Goal: Task Accomplishment & Management: Complete application form

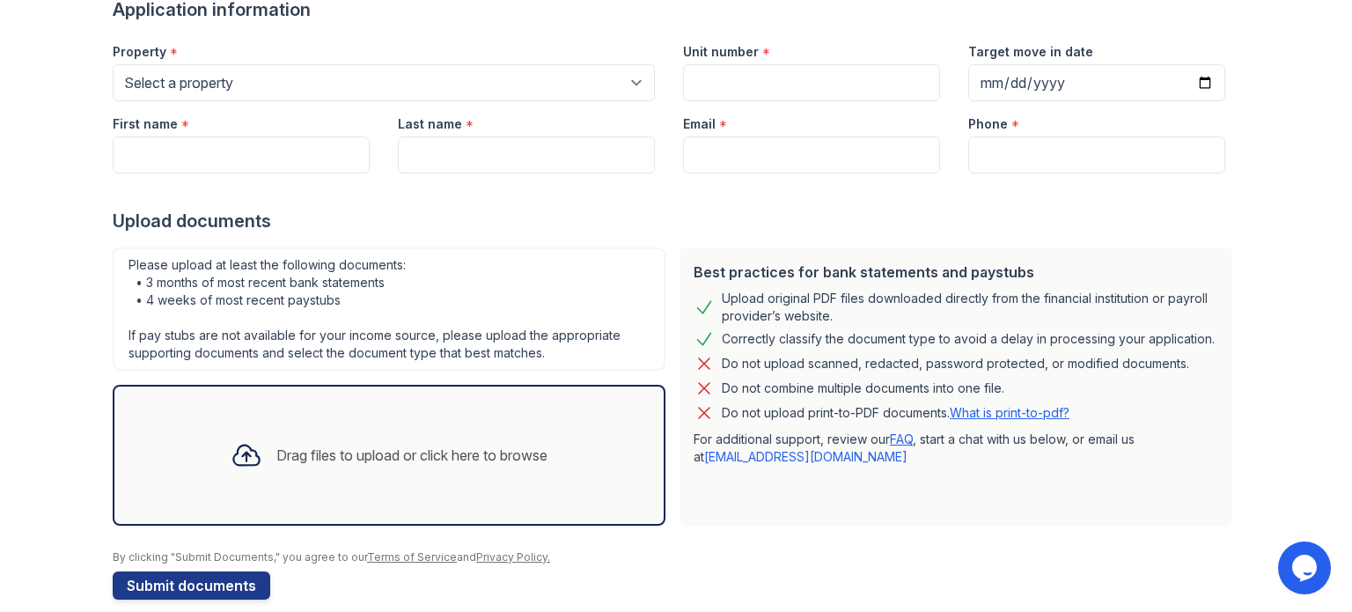
scroll to position [84, 0]
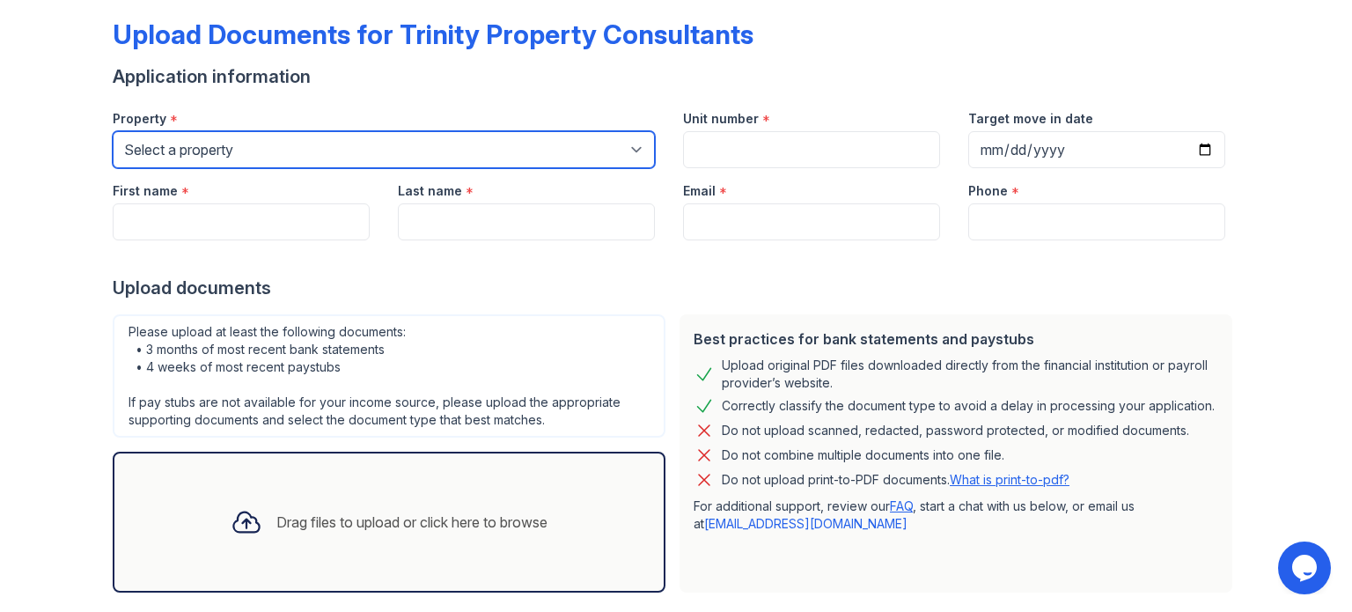
click at [597, 160] on select "Select a property 888 at [GEOGRAPHIC_DATA] [GEOGRAPHIC_DATA][PERSON_NAME] [GEOG…" at bounding box center [384, 149] width 542 height 37
select select "3962"
click at [113, 131] on select "Select a property 888 at [GEOGRAPHIC_DATA] [GEOGRAPHIC_DATA][PERSON_NAME] [GEOG…" at bounding box center [384, 149] width 542 height 37
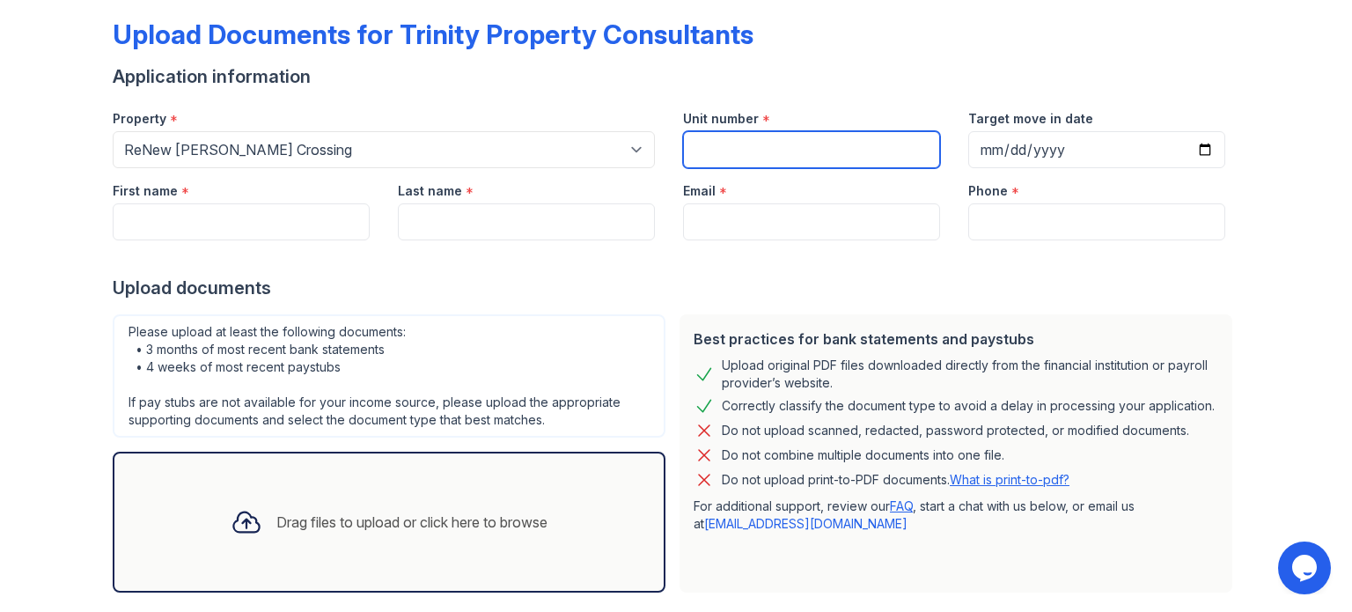
click at [710, 152] on input "Unit number" at bounding box center [811, 149] width 257 height 37
type input "8846D"
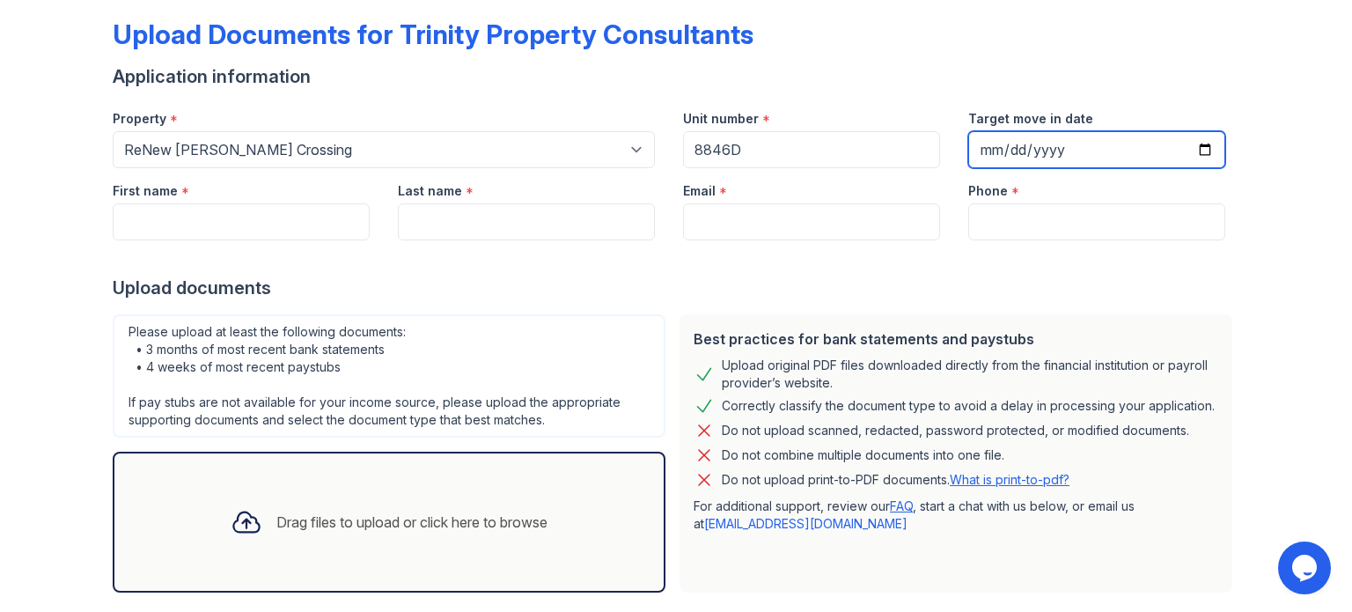
click at [1097, 144] on input "Target move in date" at bounding box center [1096, 149] width 257 height 37
drag, startPoint x: 1214, startPoint y: 147, endPoint x: 1197, endPoint y: 147, distance: 17.6
click at [1202, 147] on input "Target move in date" at bounding box center [1096, 149] width 257 height 37
click at [1196, 150] on input "Target move in date" at bounding box center [1096, 149] width 257 height 37
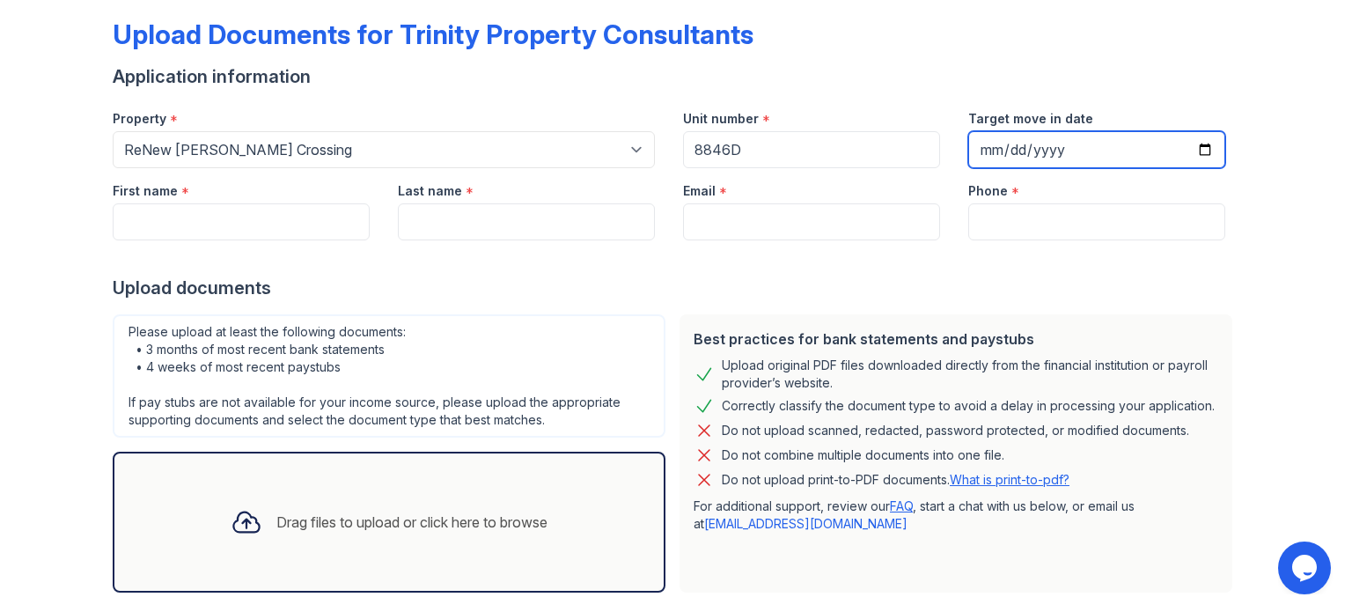
click at [1200, 150] on input "Target move in date" at bounding box center [1096, 149] width 257 height 37
click at [1186, 150] on input "Target move in date" at bounding box center [1096, 149] width 257 height 37
click at [1038, 153] on input "Target move in date" at bounding box center [1096, 149] width 257 height 37
click at [1031, 172] on form "Application information Property * Select a property 888 at [GEOGRAPHIC_DATA] […" at bounding box center [676, 365] width 1126 height 602
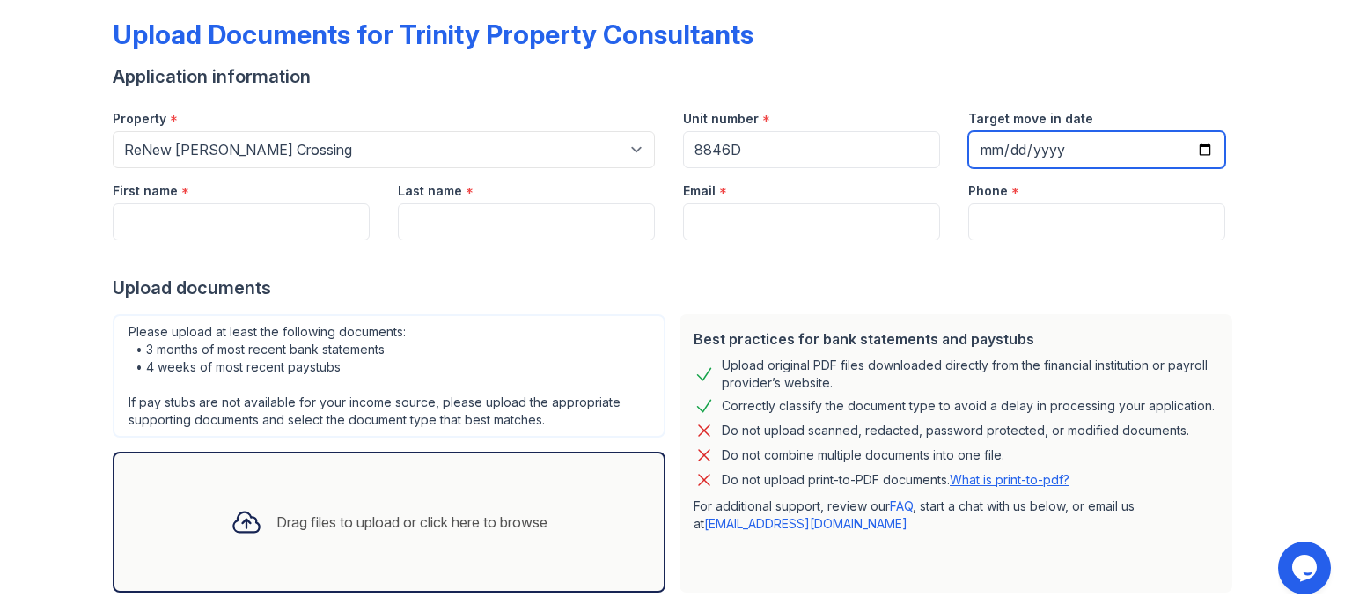
click at [994, 165] on input "Target move in date" at bounding box center [1096, 149] width 257 height 37
click at [1009, 150] on input "Target move in date" at bounding box center [1096, 149] width 257 height 37
click at [923, 161] on div "Property * Select a property 888 at [GEOGRAPHIC_DATA] [GEOGRAPHIC_DATA][PERSON_…" at bounding box center [669, 132] width 1141 height 72
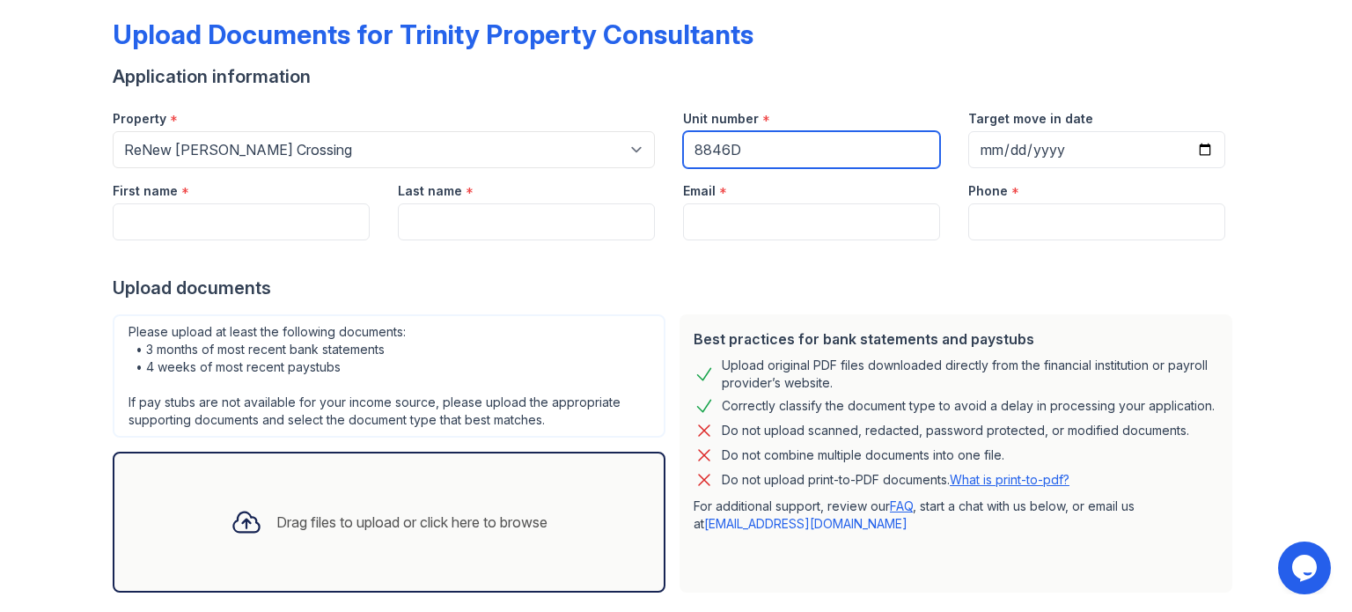
click at [875, 154] on input "8846D" at bounding box center [811, 149] width 257 height 37
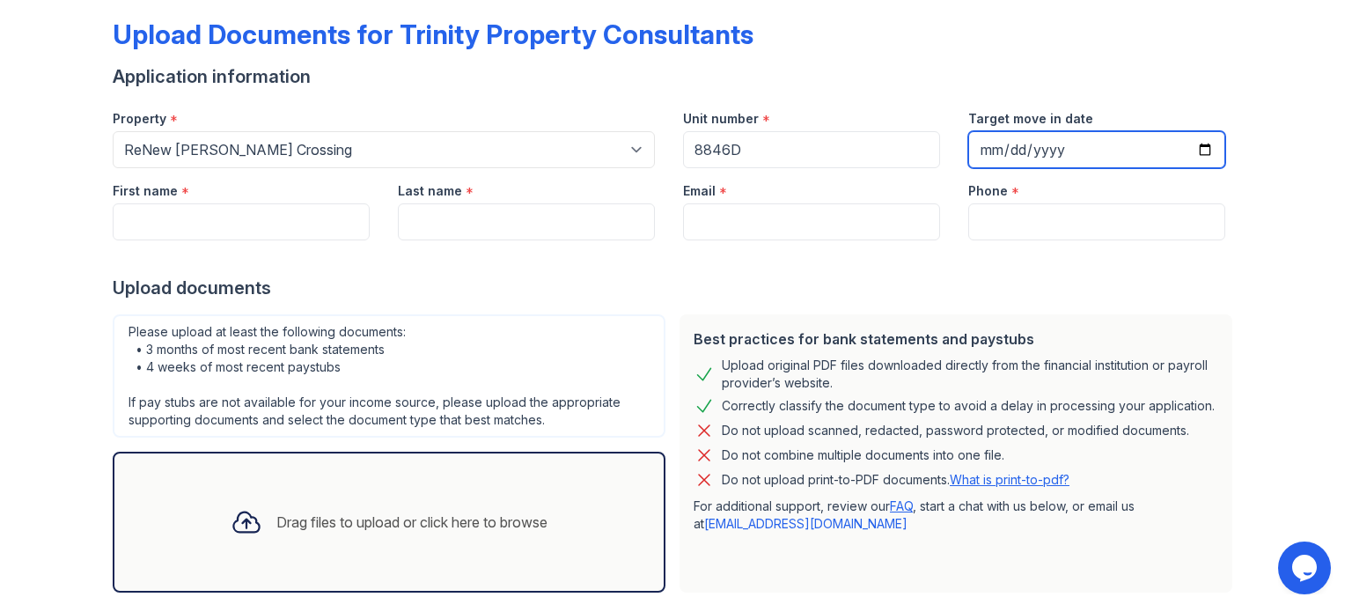
click at [1077, 137] on input "Target move in date" at bounding box center [1096, 149] width 257 height 37
click at [1203, 150] on input "Target move in date" at bounding box center [1096, 149] width 257 height 37
type input "[DATE]"
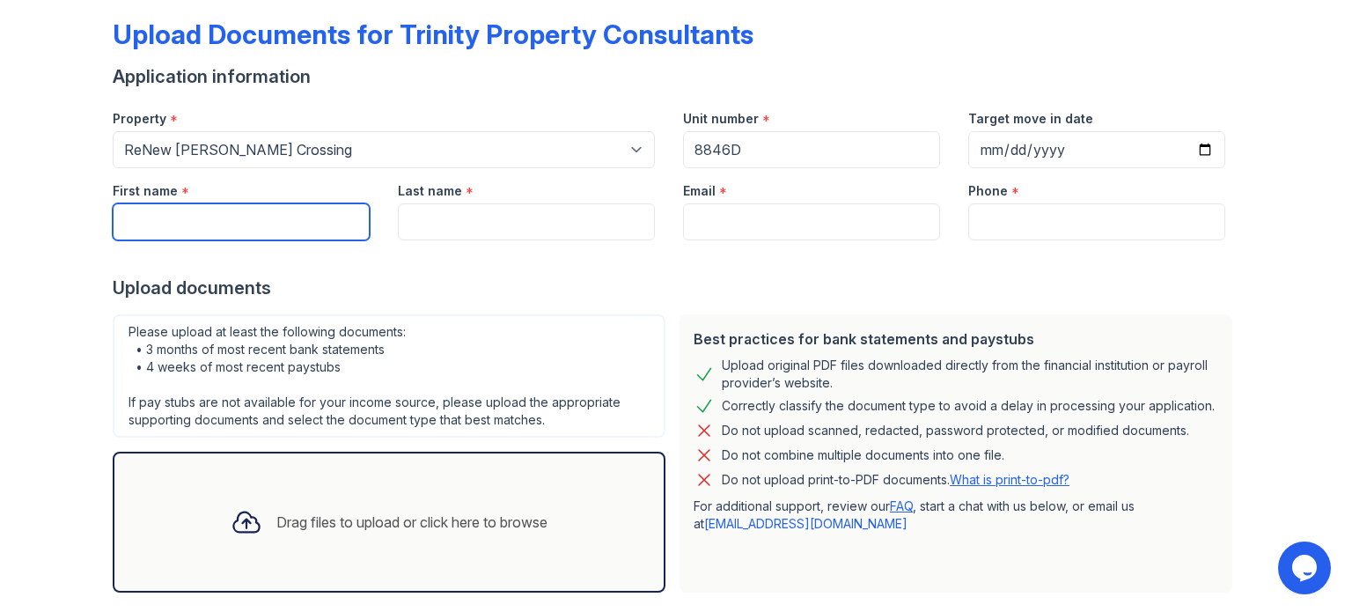
click at [250, 216] on input "First name" at bounding box center [241, 221] width 257 height 37
type input "[PERSON_NAME]"
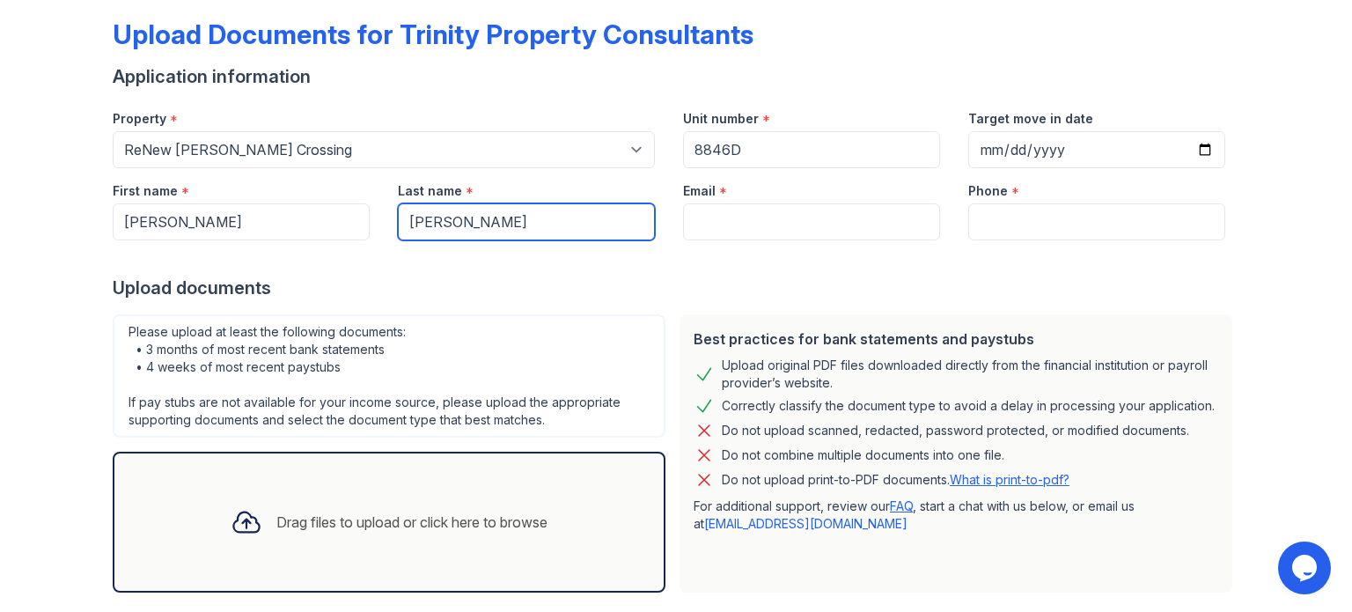
type input "[PERSON_NAME]"
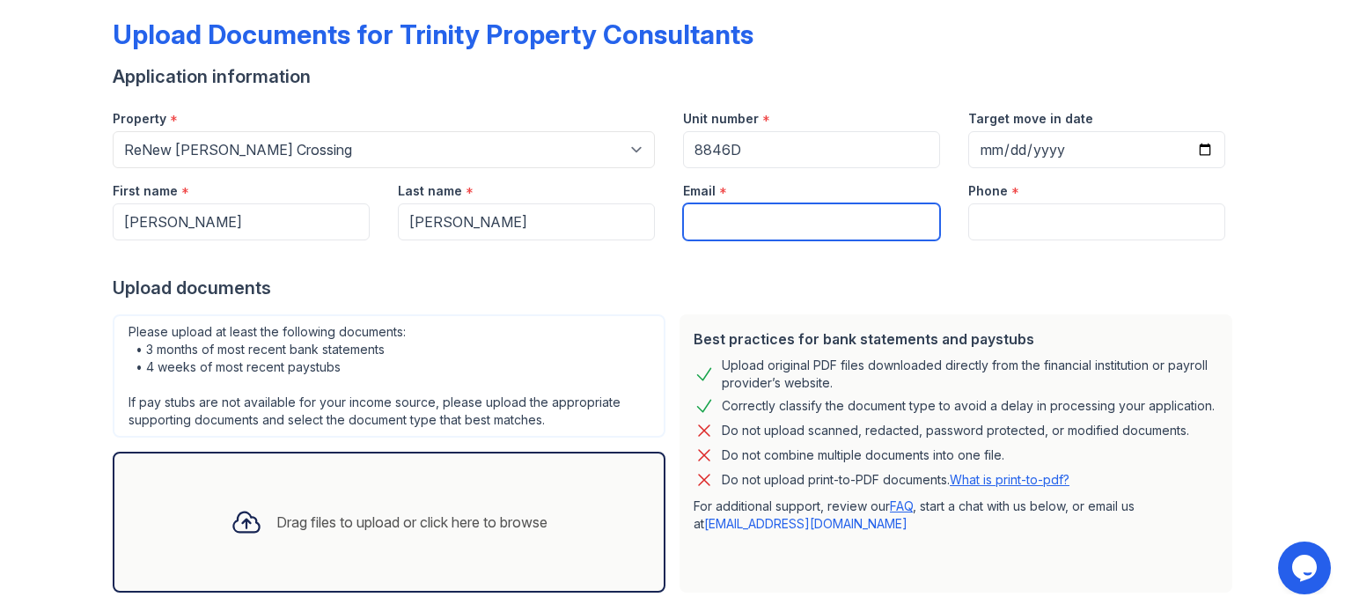
click at [720, 216] on input "Email" at bounding box center [811, 221] width 257 height 37
type input "[EMAIL_ADDRESS][DOMAIN_NAME]"
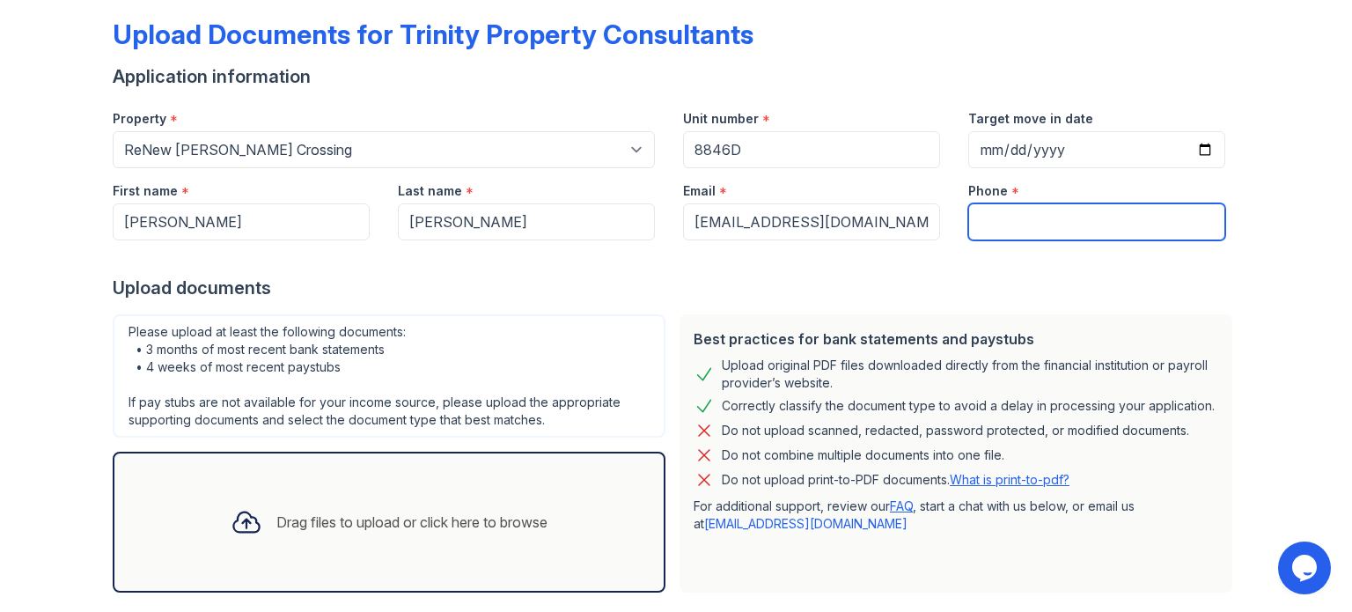
click at [968, 224] on input "Phone" at bounding box center [1096, 221] width 257 height 37
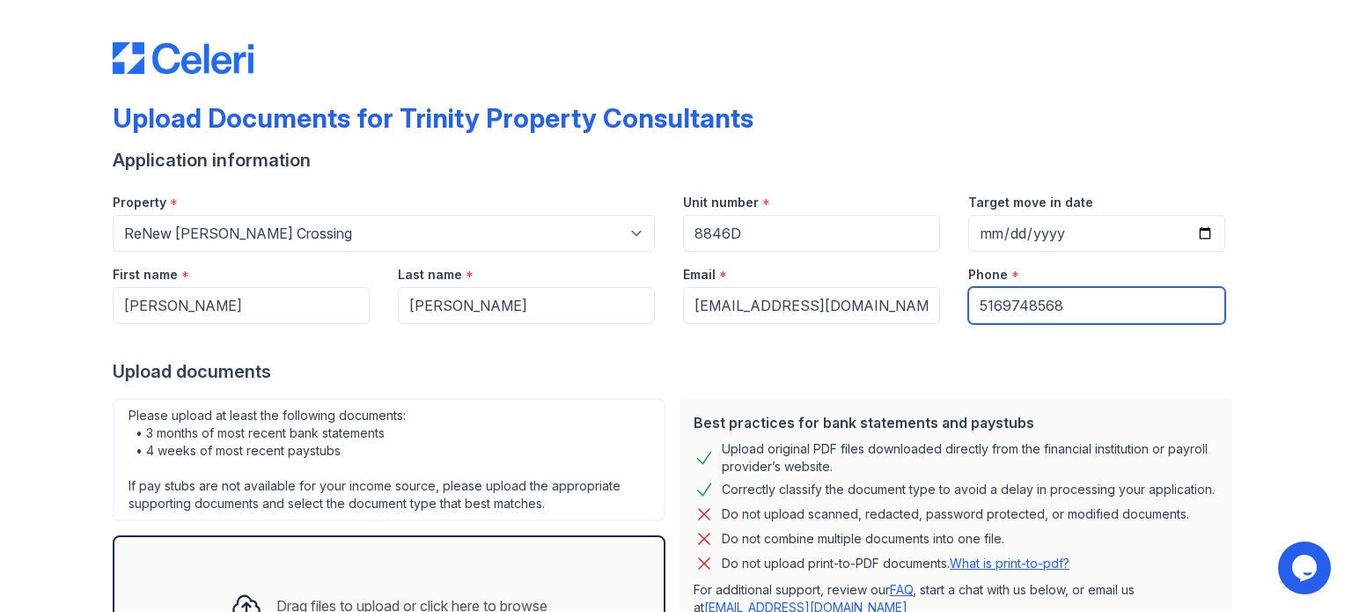
type input "5169748568"
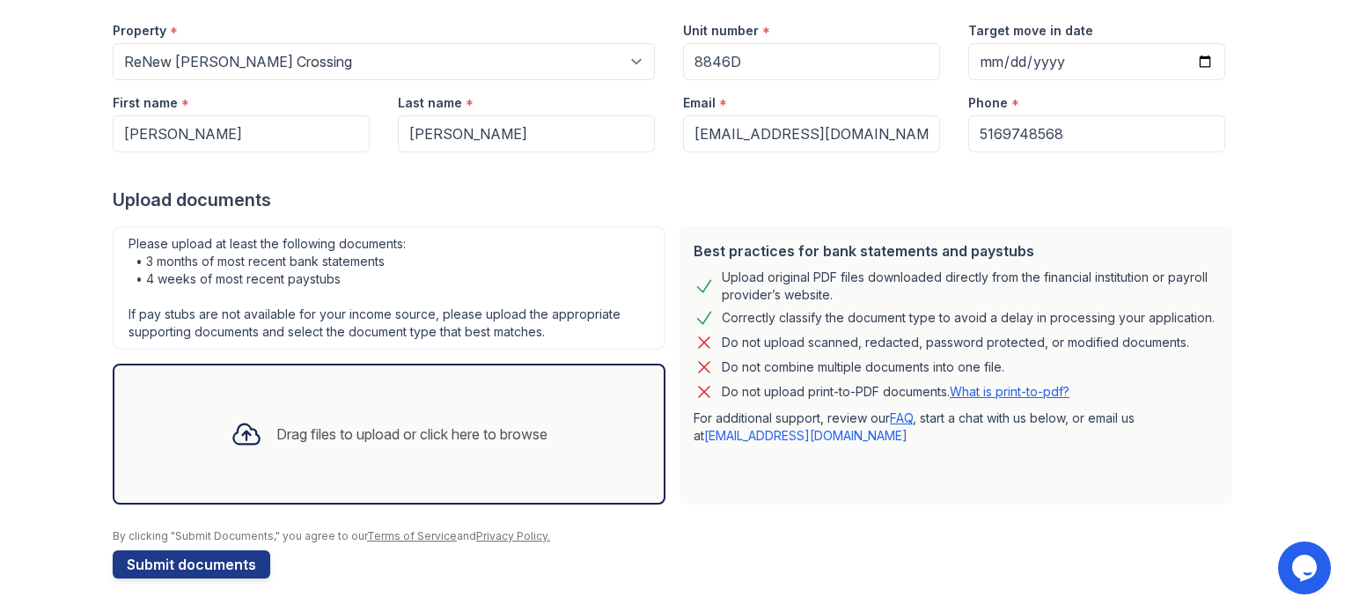
click at [358, 431] on div "Drag files to upload or click here to browse" at bounding box center [411, 433] width 271 height 21
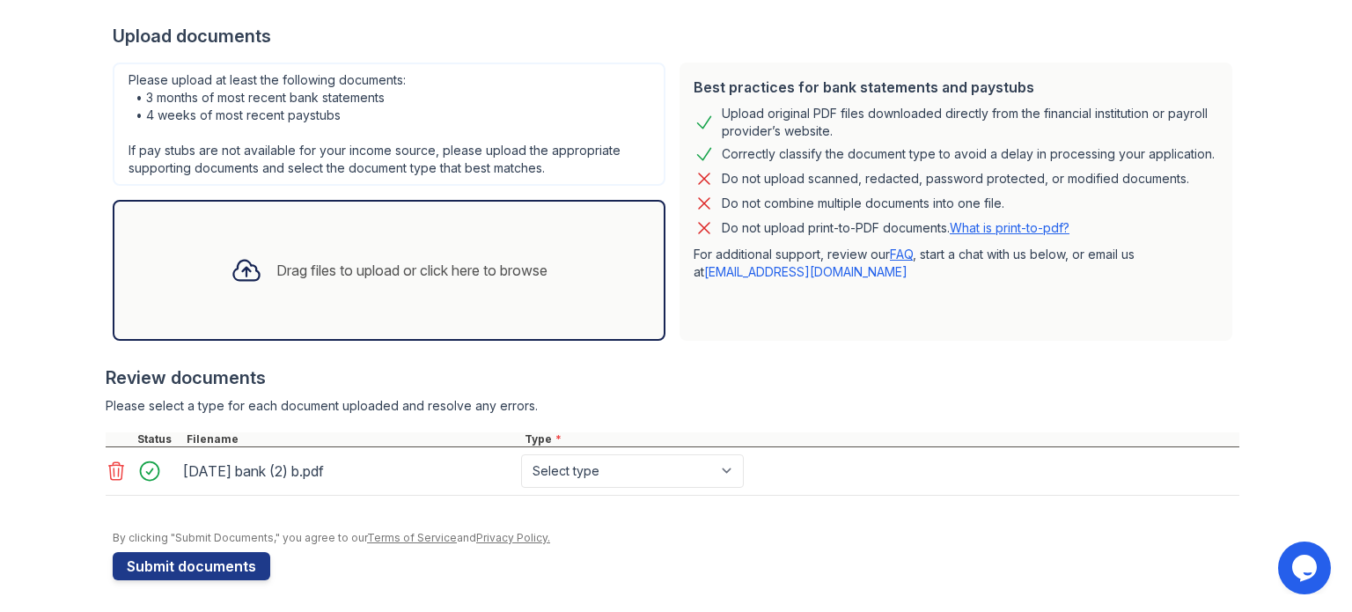
scroll to position [336, 0]
click at [589, 472] on select "Select type Paystub Bank Statement Offer Letter Tax Documents Benefit Award Let…" at bounding box center [632, 469] width 223 height 33
click at [96, 471] on div "Upload Documents for Trinity Property Consultants Application information Prope…" at bounding box center [675, 139] width 1295 height 950
click at [106, 469] on icon at bounding box center [116, 469] width 21 height 21
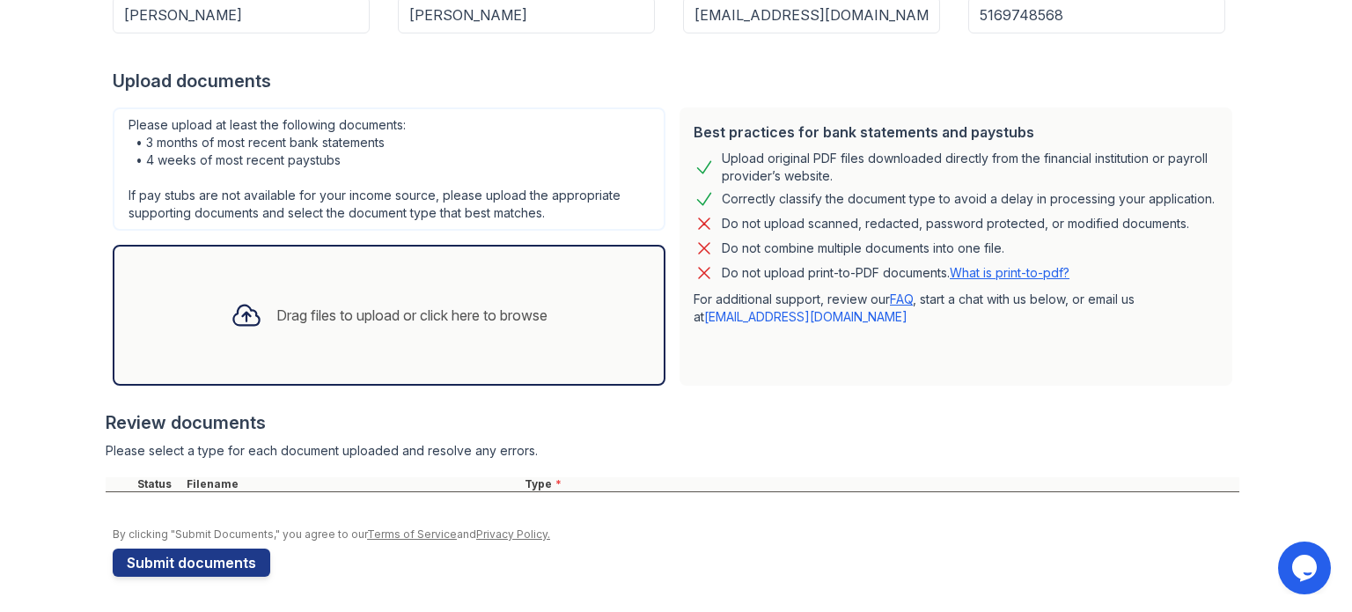
scroll to position [289, 0]
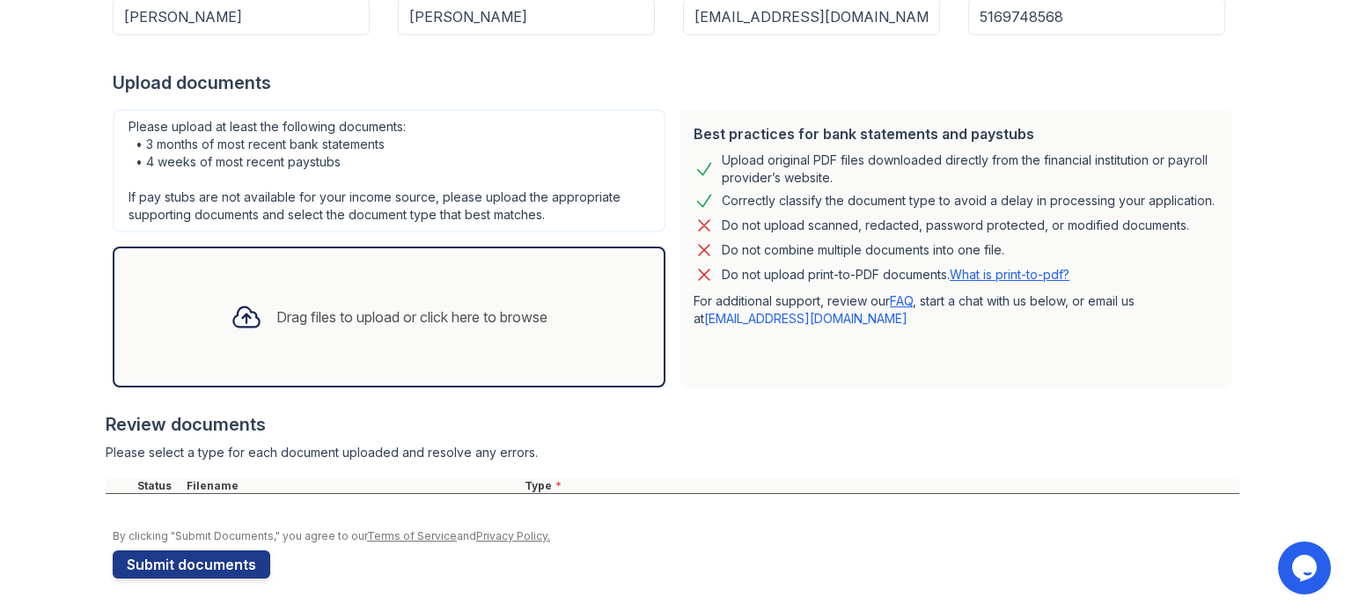
click at [250, 347] on div "Drag files to upload or click here to browse" at bounding box center [389, 316] width 553 height 141
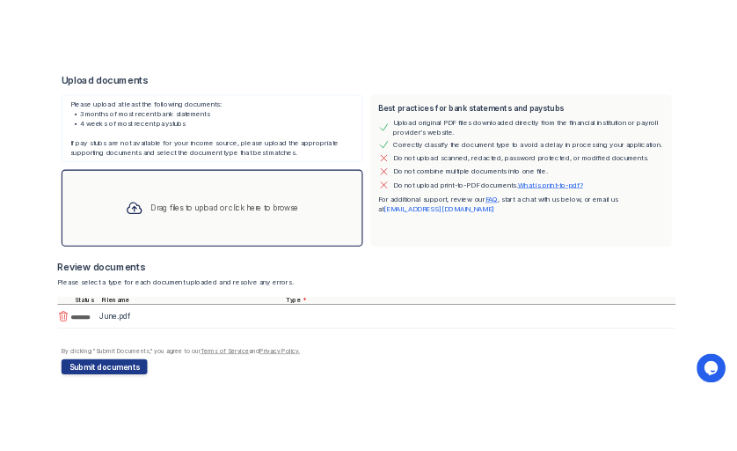
scroll to position [336, 0]
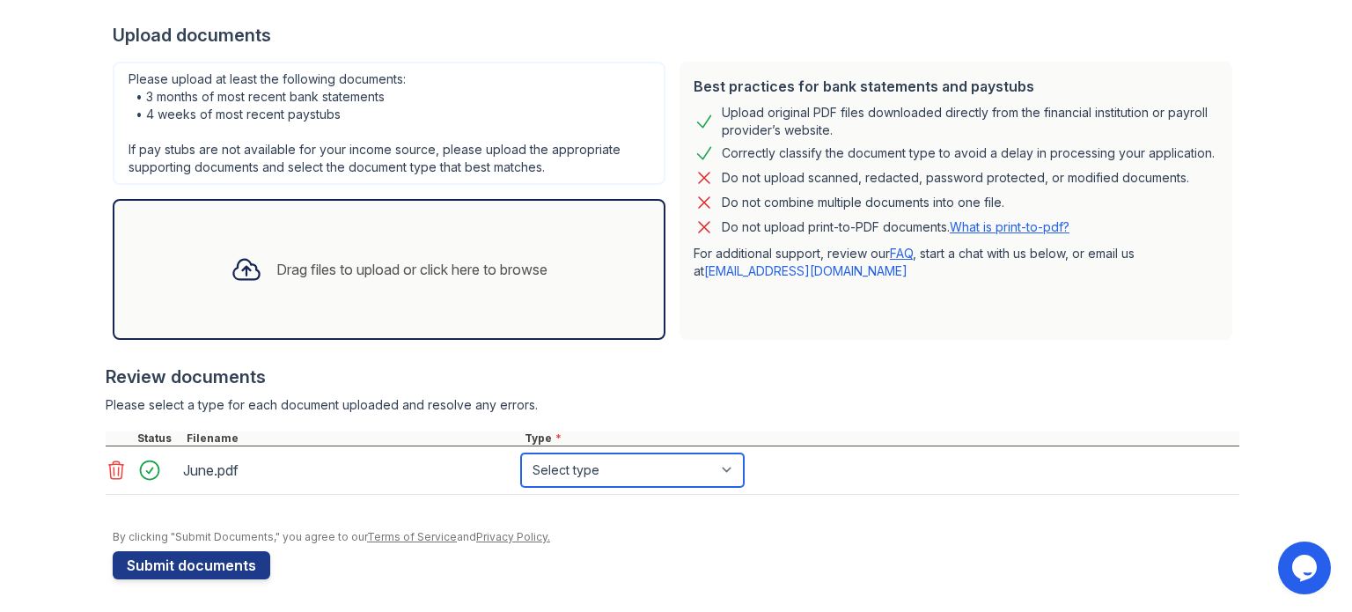
click at [569, 466] on select "Select type Paystub Bank Statement Offer Letter Tax Documents Benefit Award Let…" at bounding box center [632, 469] width 223 height 33
select select "bank_statement"
click at [521, 453] on select "Select type Paystub Bank Statement Offer Letter Tax Documents Benefit Award Let…" at bounding box center [632, 469] width 223 height 33
click at [331, 286] on div "Drag files to upload or click here to browse" at bounding box center [388, 269] width 345 height 60
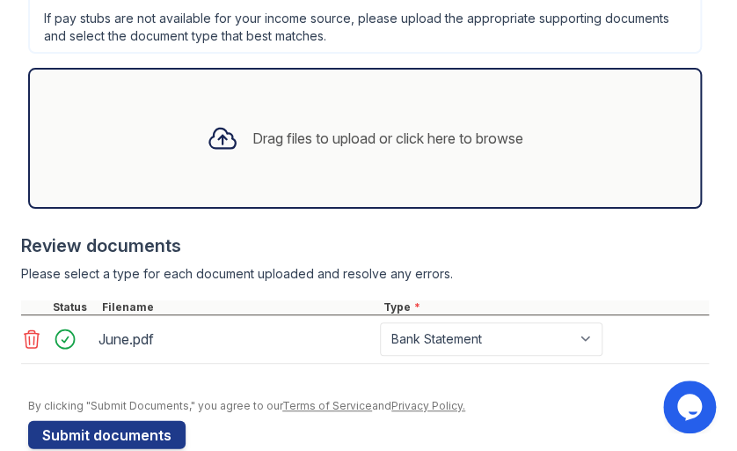
scroll to position [784, 0]
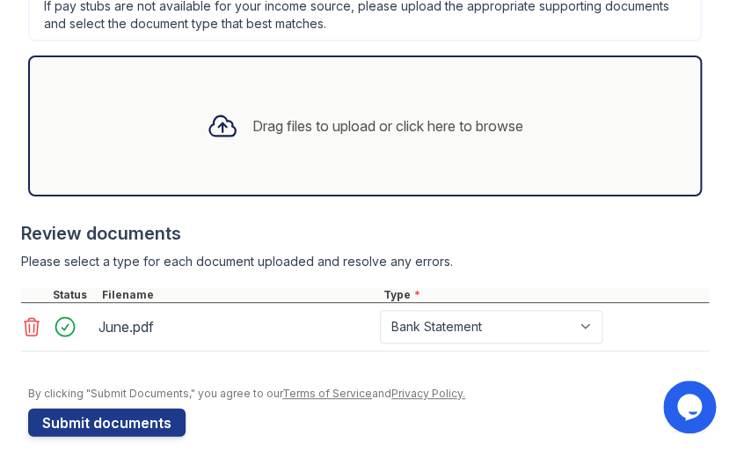
click at [36, 318] on icon at bounding box center [32, 327] width 15 height 18
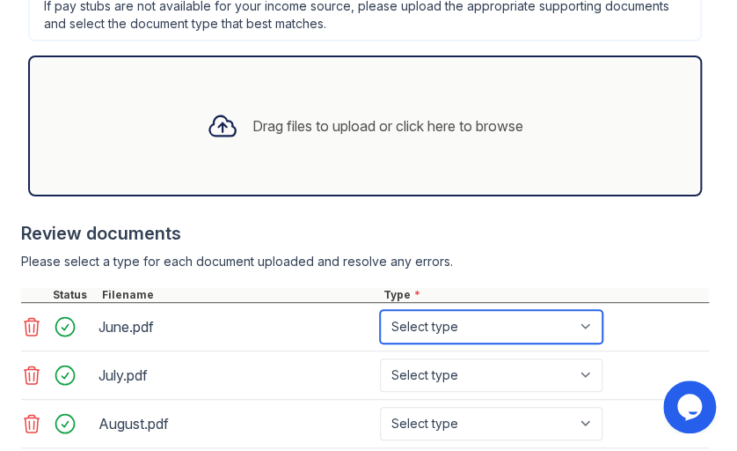
click at [497, 312] on select "Select type Paystub Bank Statement Offer Letter Tax Documents Benefit Award Let…" at bounding box center [491, 326] width 223 height 33
select select "other"
click at [380, 310] on select "Select type Paystub Bank Statement Offer Letter Tax Documents Benefit Award Let…" at bounding box center [491, 326] width 223 height 33
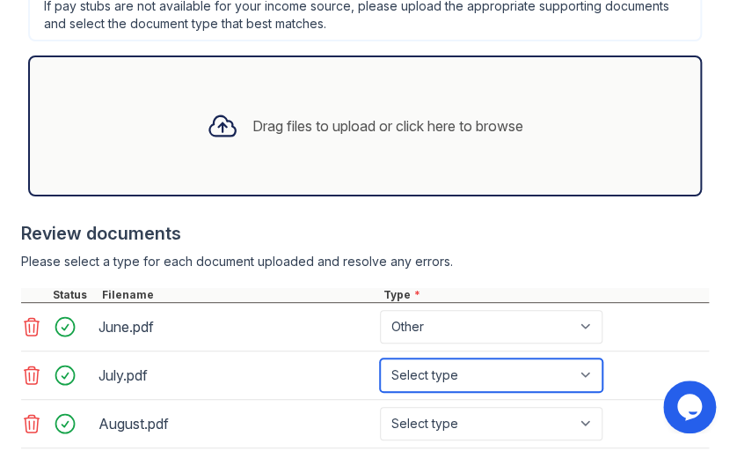
click at [450, 358] on select "Select type Paystub Bank Statement Offer Letter Tax Documents Benefit Award Let…" at bounding box center [491, 374] width 223 height 33
select select "other"
click at [380, 358] on select "Select type Paystub Bank Statement Offer Letter Tax Documents Benefit Award Let…" at bounding box center [491, 374] width 223 height 33
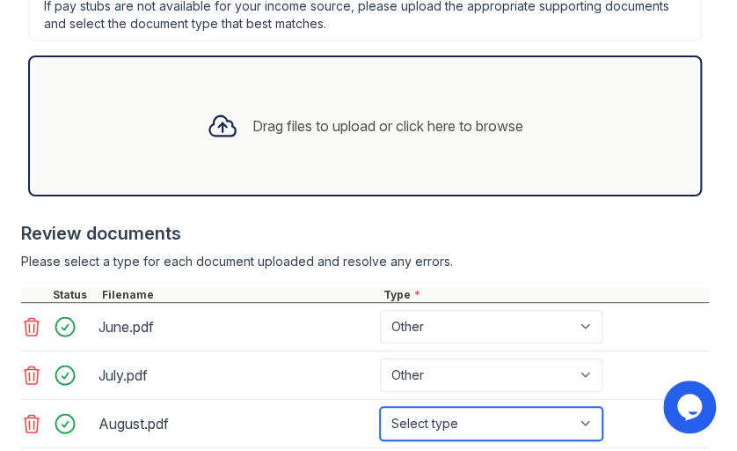
click at [441, 407] on select "Select type Paystub Bank Statement Offer Letter Tax Documents Benefit Award Let…" at bounding box center [491, 423] width 223 height 33
select select "other"
click at [380, 407] on select "Select type Paystub Bank Statement Offer Letter Tax Documents Benefit Award Let…" at bounding box center [491, 423] width 223 height 33
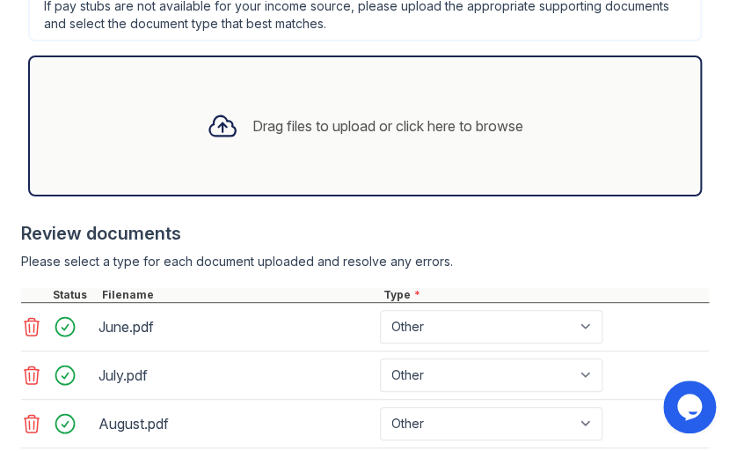
click at [668, 327] on div "June.pdf Select type Paystub Bank Statement Offer Letter Tax Documents Benefit …" at bounding box center [365, 327] width 688 height 48
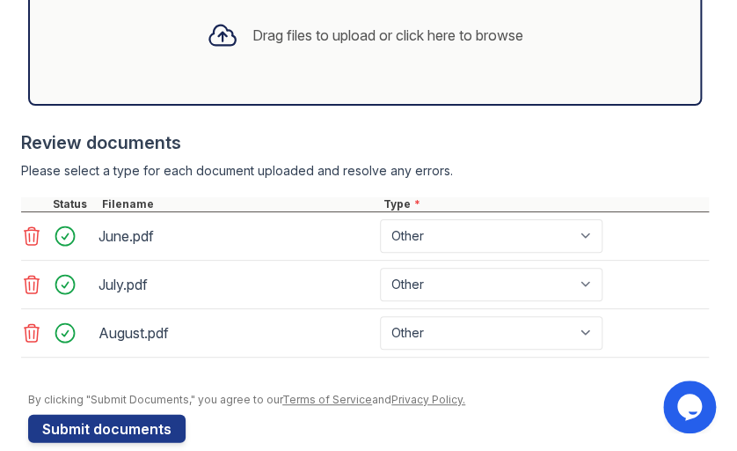
scroll to position [880, 0]
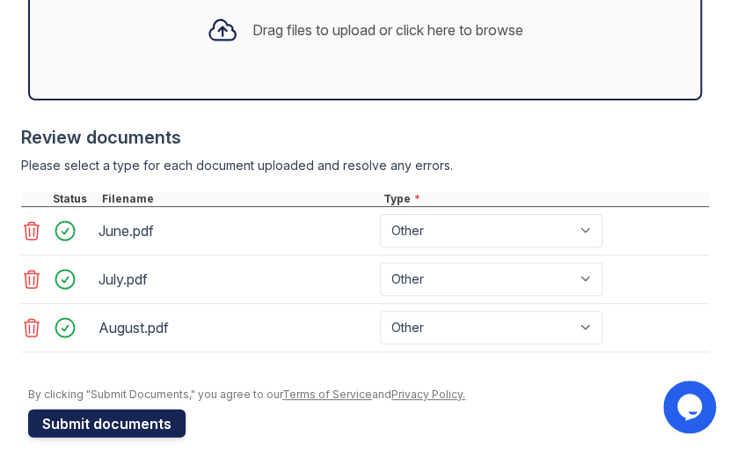
click at [148, 408] on button "Submit documents" at bounding box center [107, 422] width 158 height 28
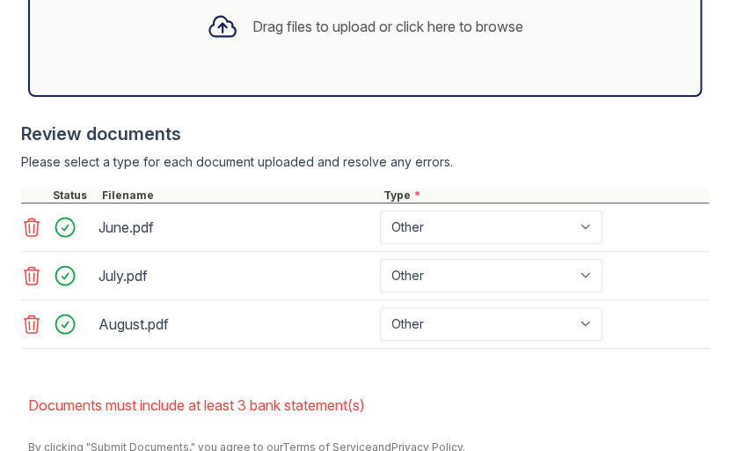
scroll to position [986, 0]
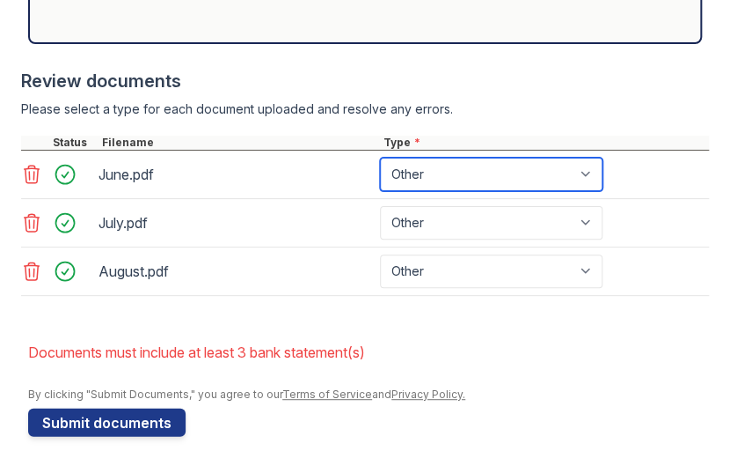
click at [531, 158] on select "Paystub Bank Statement Offer Letter Tax Documents Benefit Award Letter Investme…" at bounding box center [491, 174] width 223 height 33
select select "bank_statement"
click at [380, 158] on select "Paystub Bank Statement Offer Letter Tax Documents Benefit Award Letter Investme…" at bounding box center [491, 174] width 223 height 33
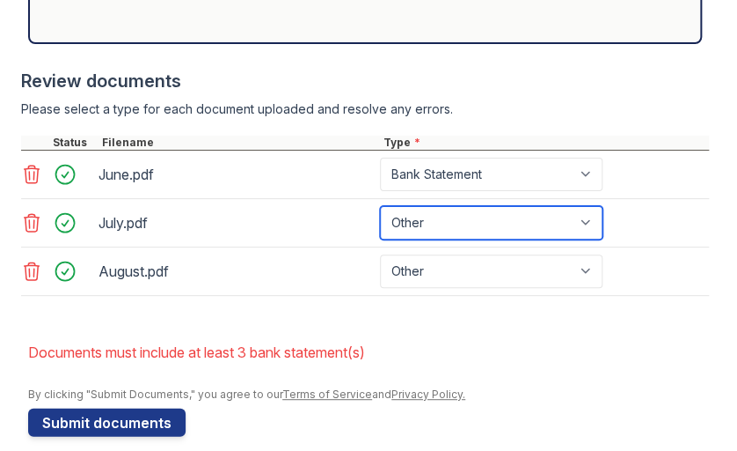
click at [496, 206] on select "Paystub Bank Statement Offer Letter Tax Documents Benefit Award Letter Investme…" at bounding box center [491, 222] width 223 height 33
select select "bank_statement"
click at [380, 206] on select "Paystub Bank Statement Offer Letter Tax Documents Benefit Award Letter Investme…" at bounding box center [491, 222] width 223 height 33
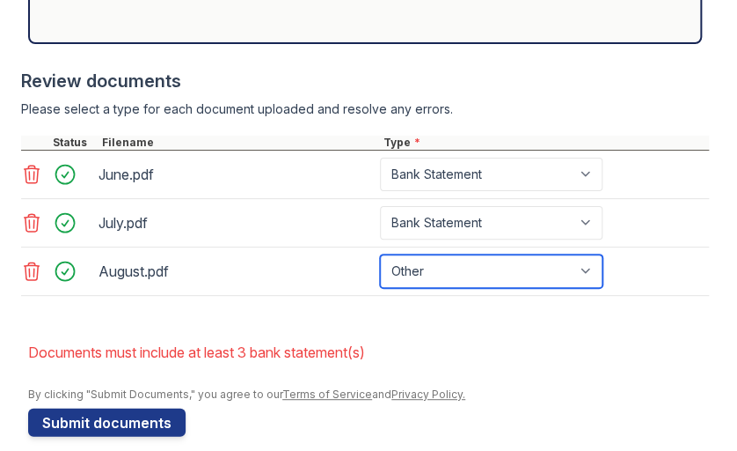
click at [472, 254] on select "Paystub Bank Statement Offer Letter Tax Documents Benefit Award Letter Investme…" at bounding box center [491, 270] width 223 height 33
select select "bank_statement"
click at [380, 254] on select "Paystub Bank Statement Offer Letter Tax Documents Benefit Award Letter Investme…" at bounding box center [491, 270] width 223 height 33
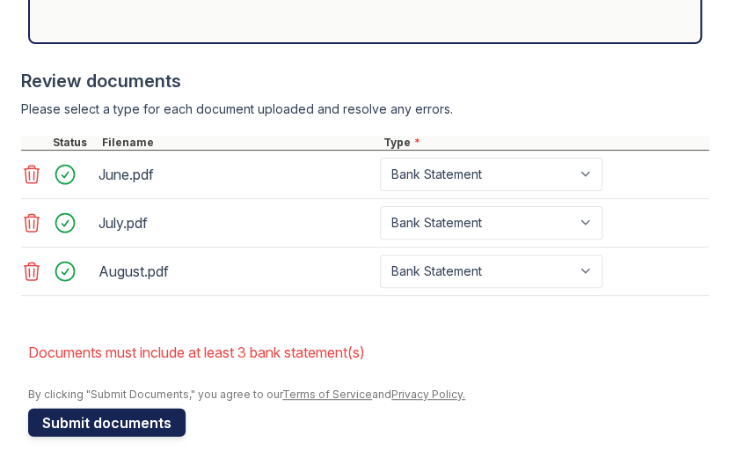
click at [110, 408] on button "Submit documents" at bounding box center [107, 422] width 158 height 28
